Goal: Information Seeking & Learning: Find specific page/section

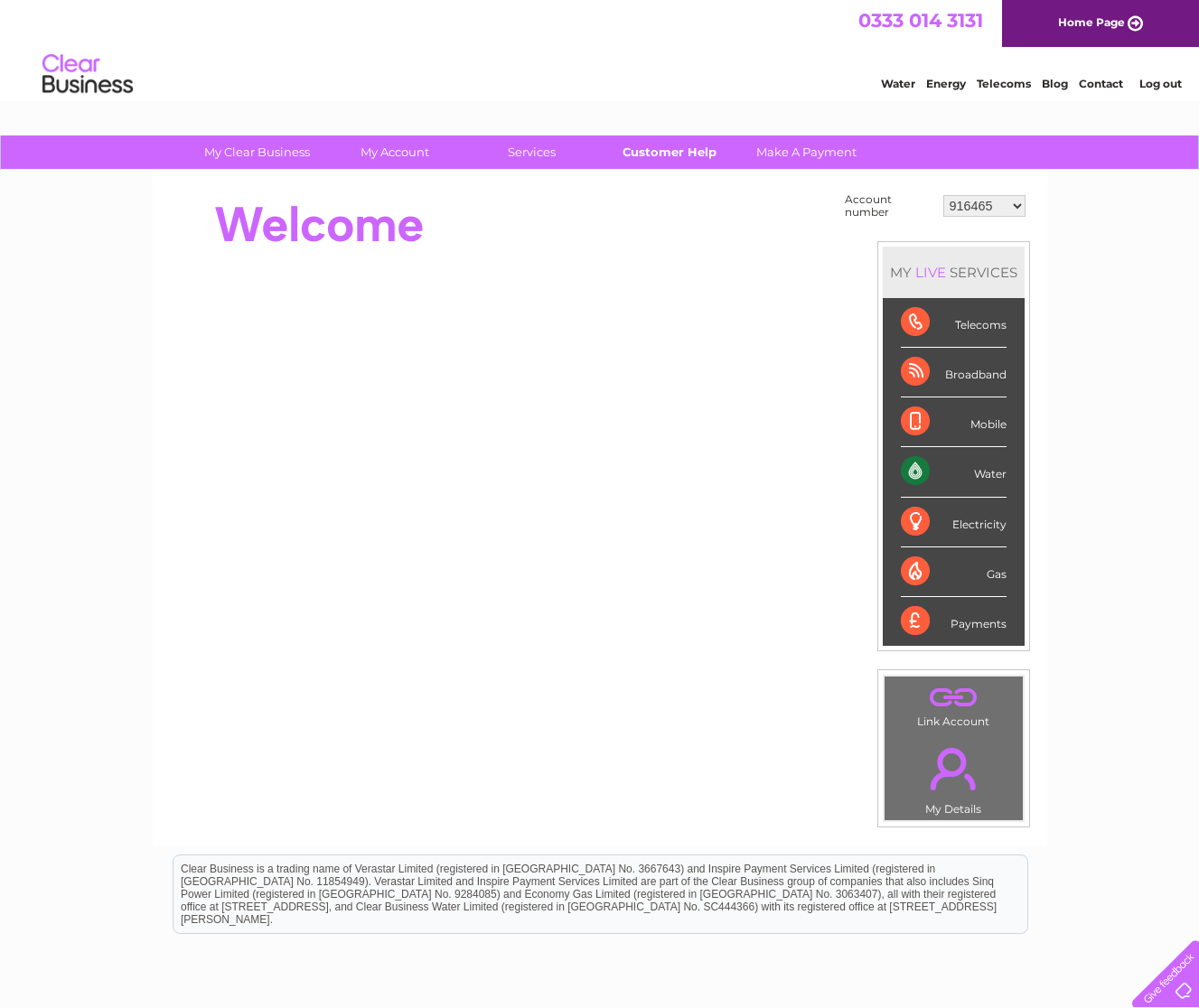
click at [680, 155] on link "Customer Help" at bounding box center [669, 152] width 149 height 33
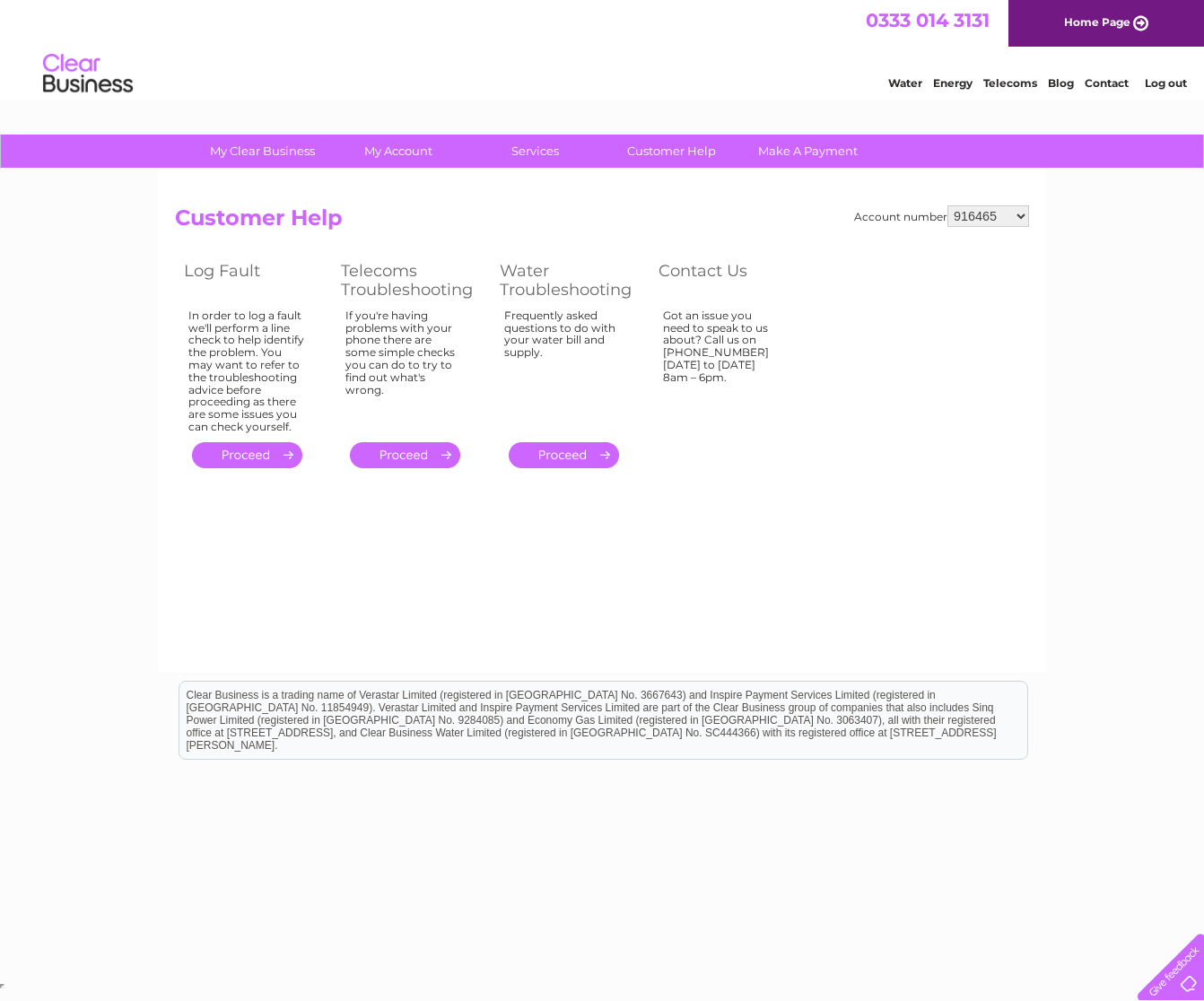
click at [565, 452] on link "." at bounding box center [563, 455] width 111 height 26
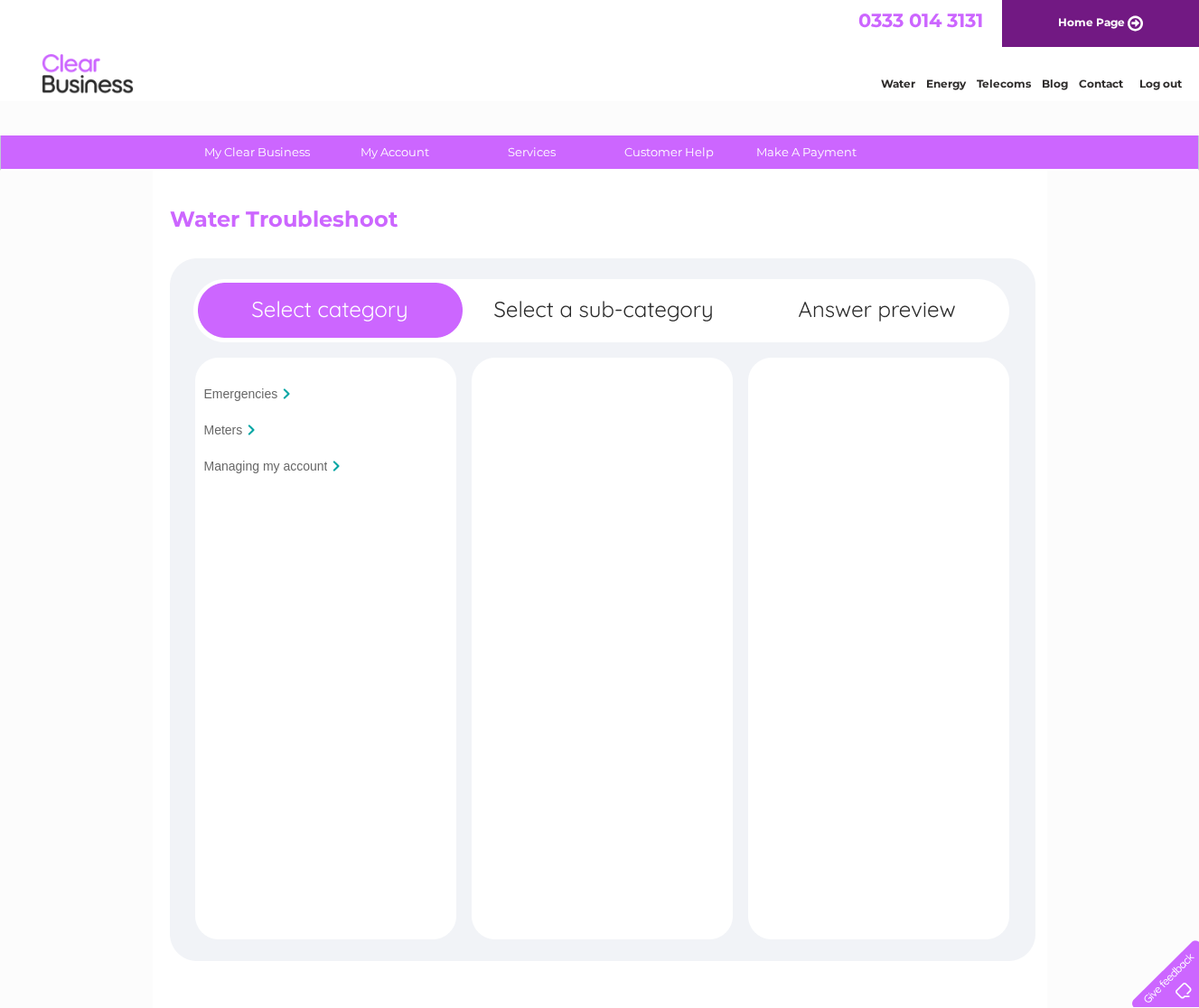
click at [229, 431] on input "Meters" at bounding box center [224, 430] width 39 height 15
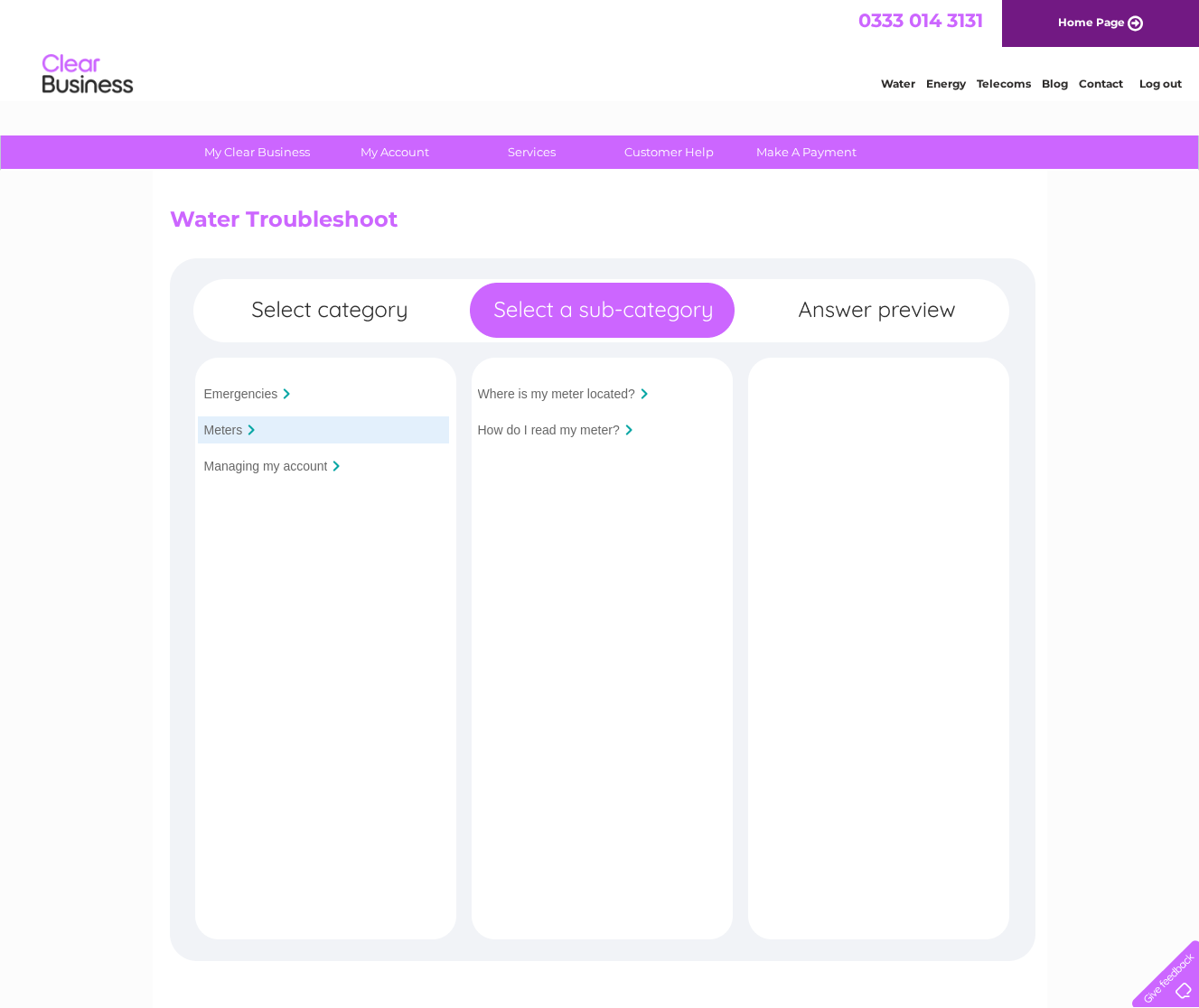
click at [548, 393] on input "Where is my meter located?" at bounding box center [556, 394] width 157 height 15
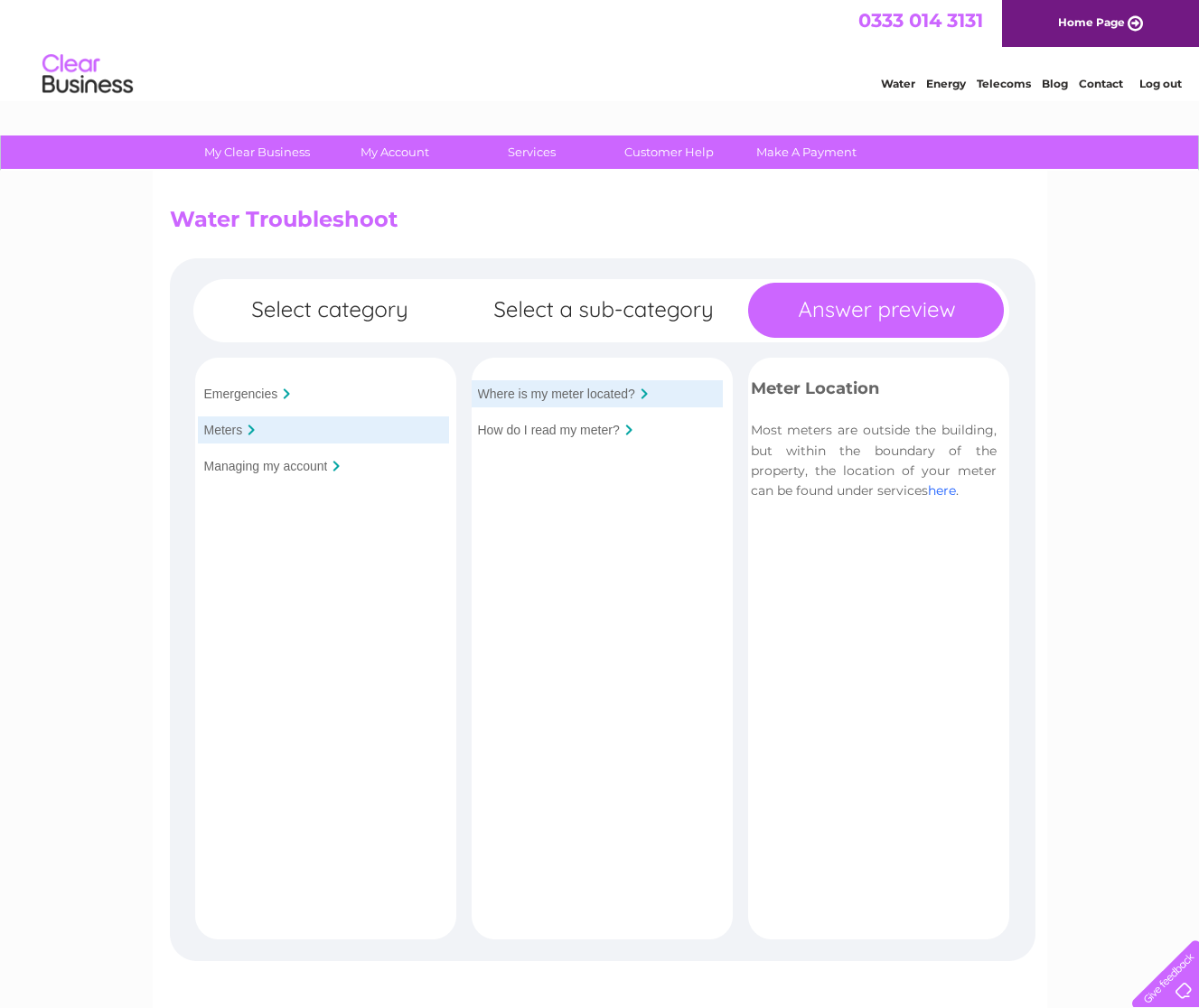
click at [950, 495] on link "here" at bounding box center [942, 491] width 28 height 17
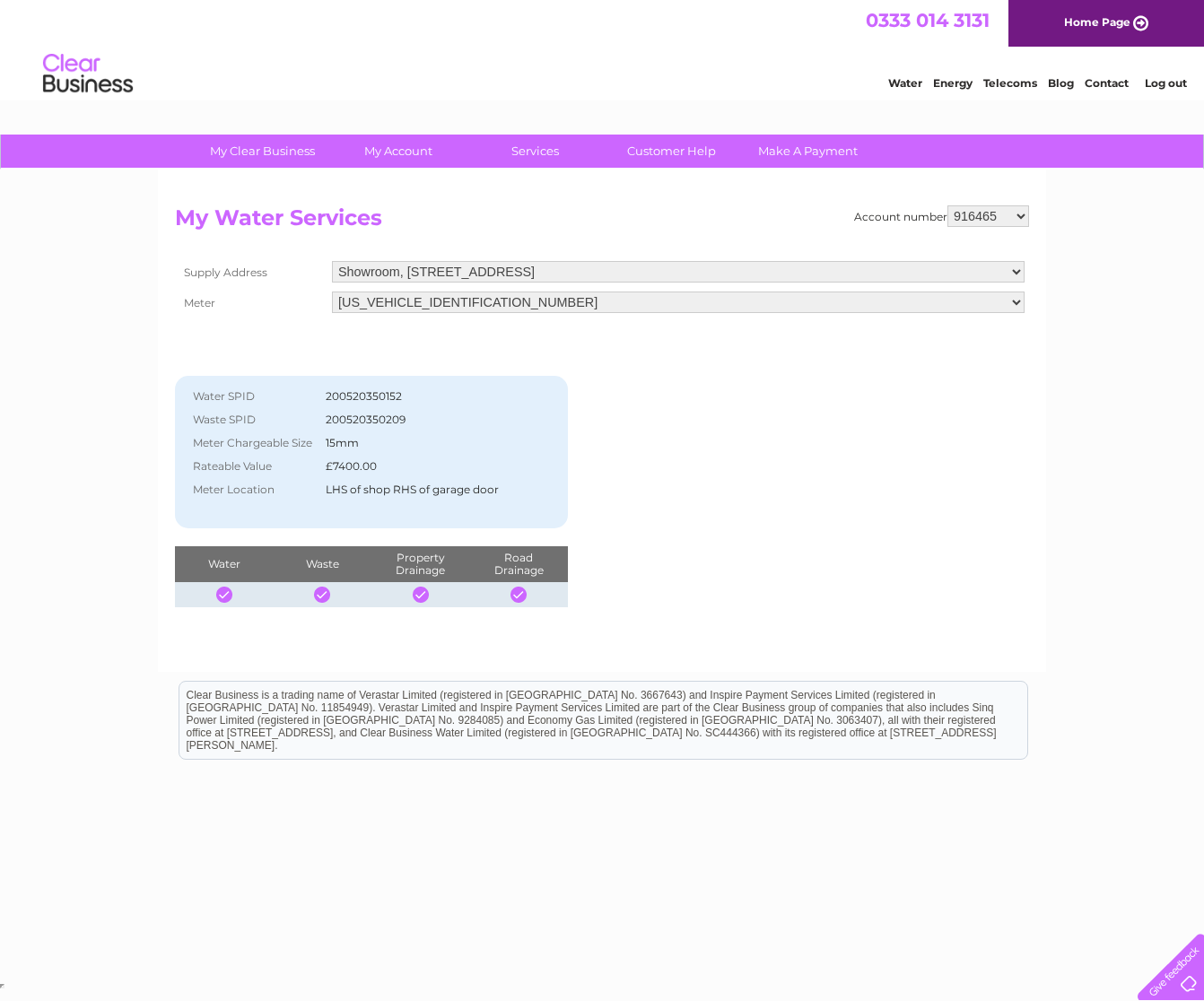
click at [1018, 213] on select "916465 918797 918798 918800 918809 923099 923100 923101 938608 995922 995925 99…" at bounding box center [987, 217] width 81 height 22
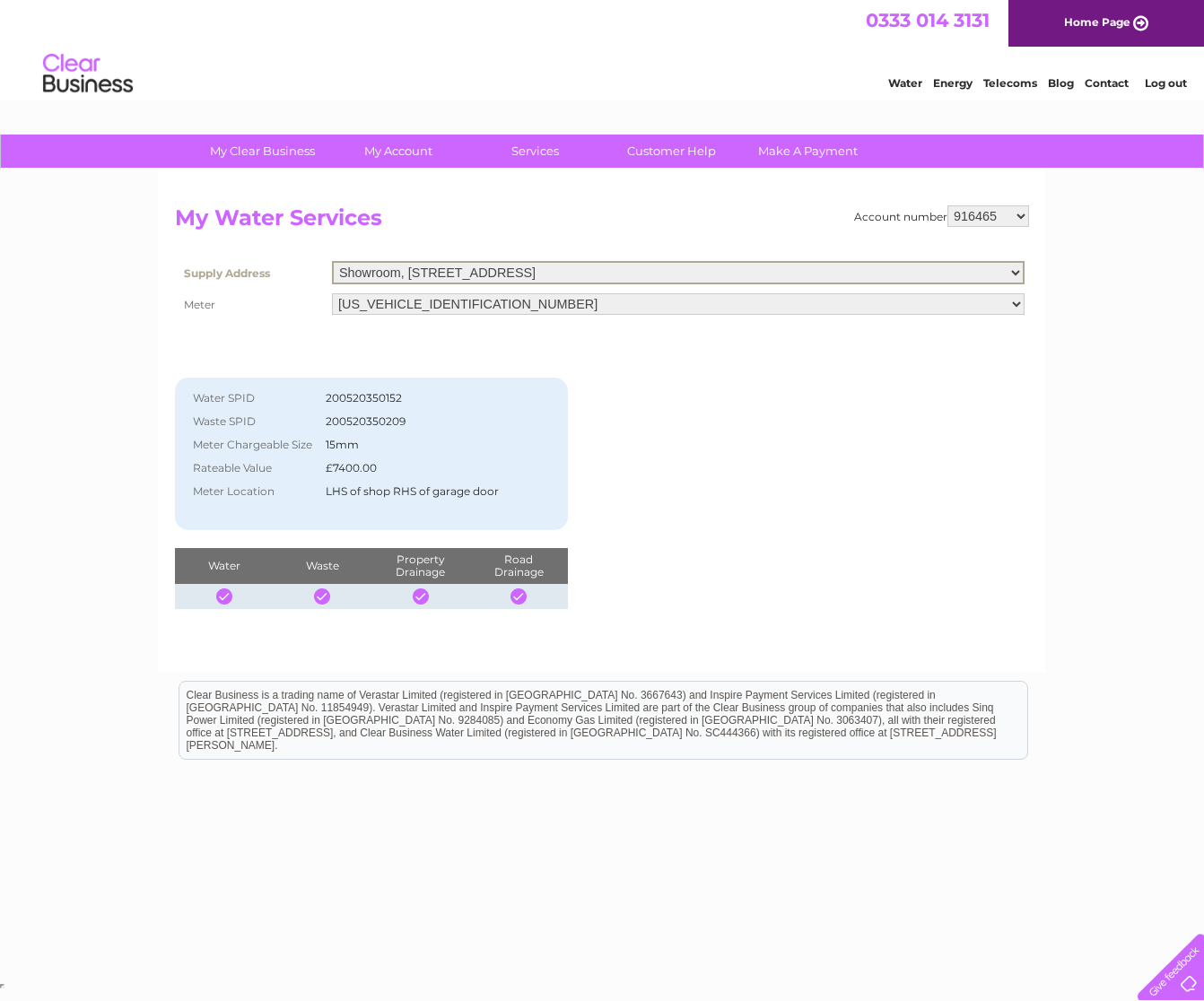
click at [812, 272] on select "Showroom, The Pier, Isle Of Arran, KA27 8AU North Scotland Hydro Electr, Taysid…" at bounding box center [677, 272] width 692 height 24
click at [1022, 216] on select "916465 918797 918798 918800 918809 923099 923100 923101 938608 995922 995925 99…" at bounding box center [987, 217] width 81 height 22
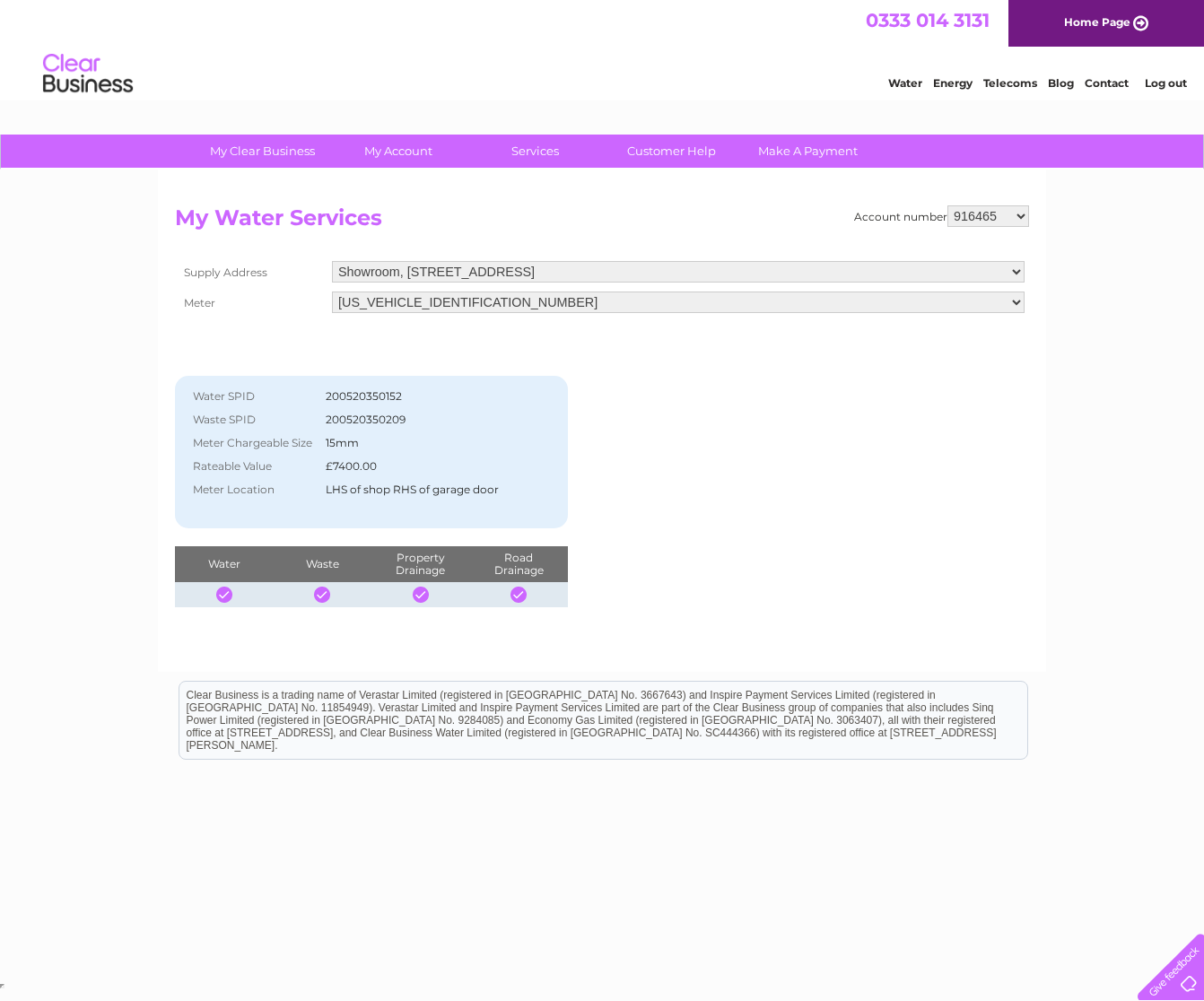
select select "918797"
click at [947, 206] on select "916465 918797 918798 918800 918809 923099 923100 923101 938608 995922 995925 99…" at bounding box center [987, 217] width 81 height 22
click at [1020, 219] on select "916465 918797 918798 918800 918809 923099 923100 923101 938608 995922 995925 99…" at bounding box center [987, 217] width 81 height 22
select select "1129844"
click at [947, 206] on select "916465 918797 918798 918800 918809 923099 923100 923101 938608 995922 995925 99…" at bounding box center [987, 217] width 81 height 22
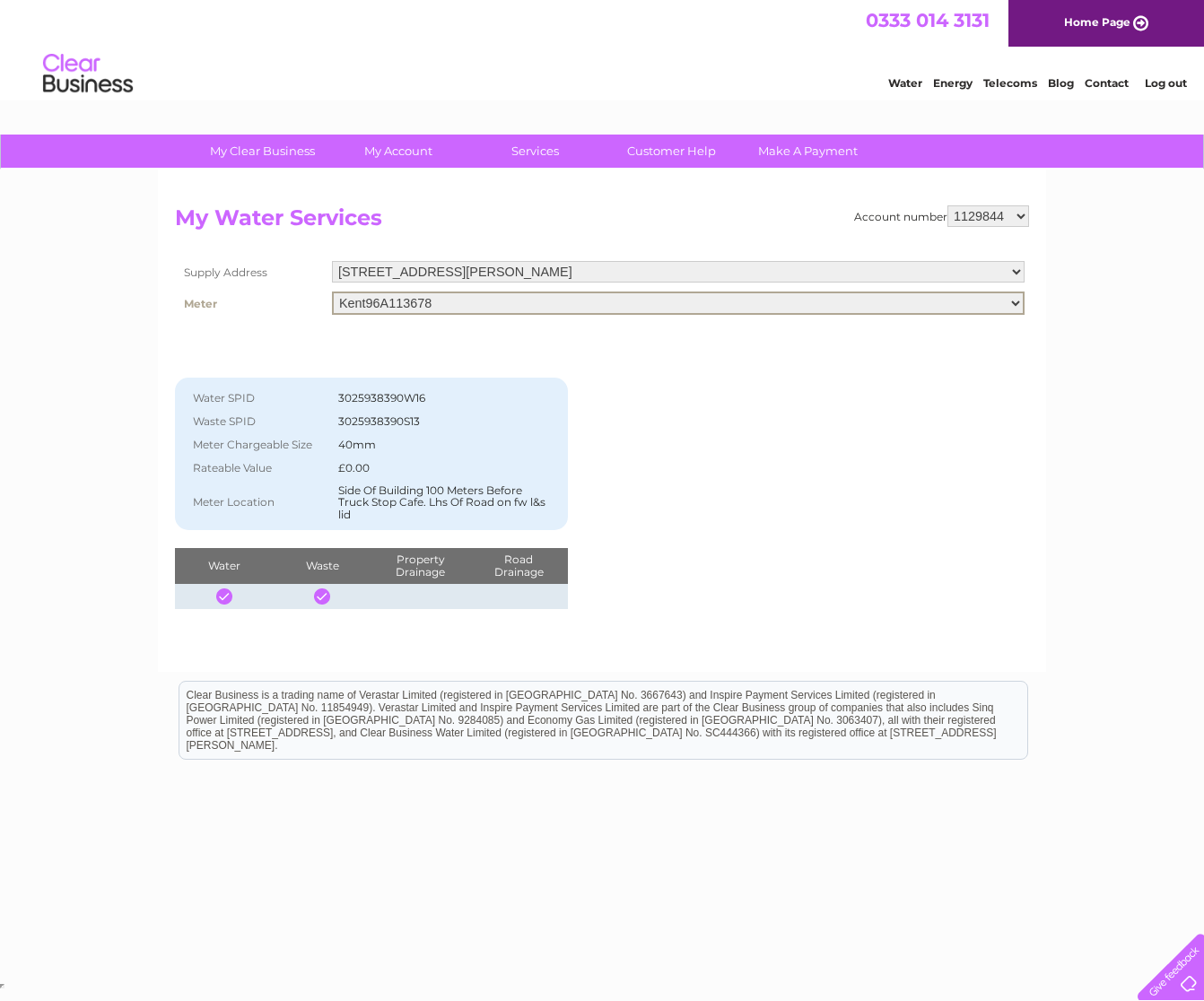
click at [827, 306] on select "Kent96A113678" at bounding box center [677, 303] width 692 height 24
click at [817, 306] on select "Kent96A113678" at bounding box center [677, 303] width 692 height 24
click at [813, 275] on select "Solent Park, Walton Road, Portsmouth, PO6 1UJ" at bounding box center [677, 272] width 692 height 24
click at [811, 275] on select "Solent Park, Walton Road, Portsmouth, PO6 1UJ" at bounding box center [677, 272] width 692 height 24
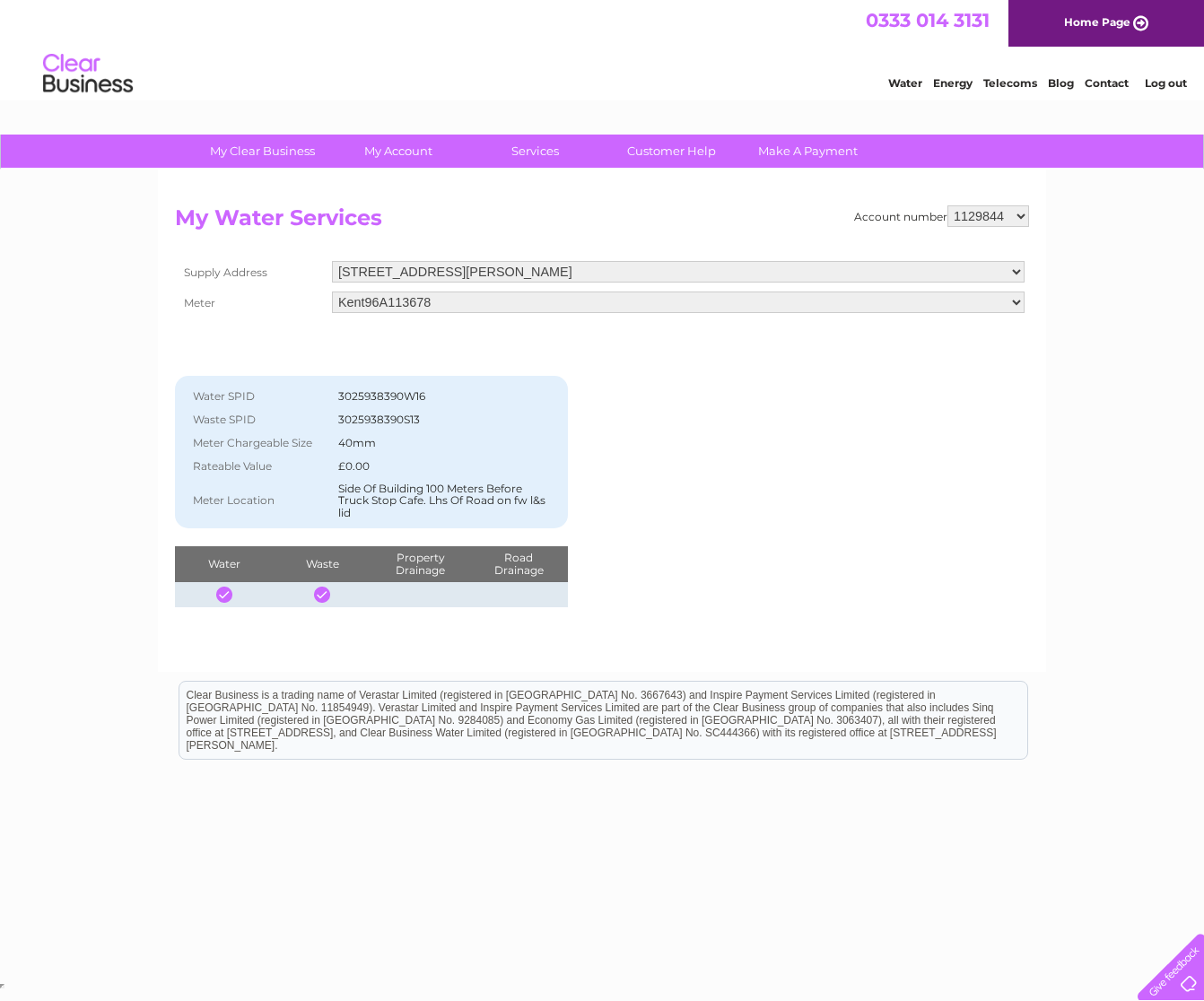
click at [1175, 81] on link "Log out" at bounding box center [1166, 82] width 42 height 14
